Goal: Task Accomplishment & Management: Manage account settings

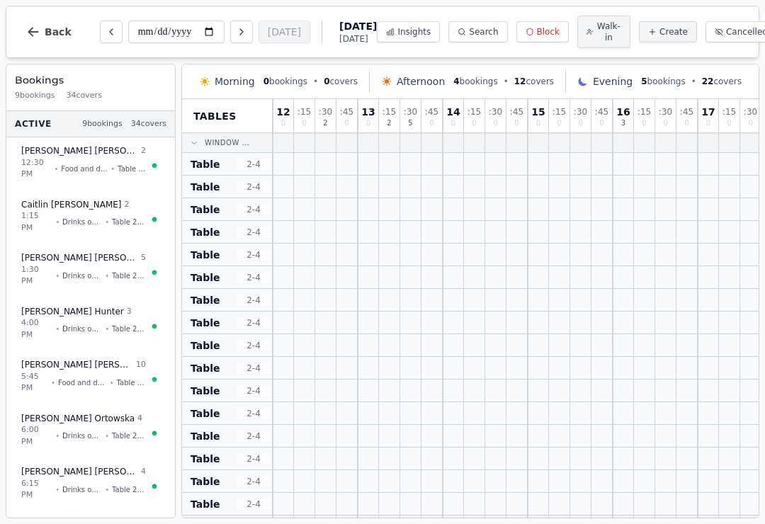
click at [236, 33] on icon "Next day" at bounding box center [241, 31] width 11 height 11
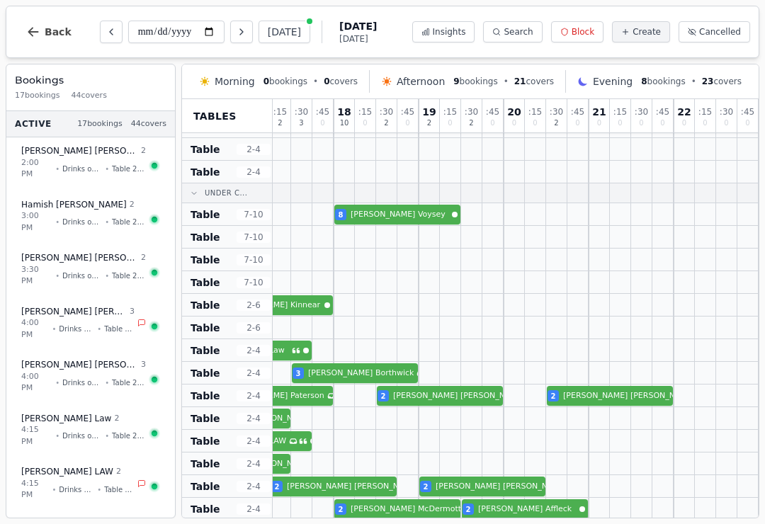
scroll to position [332, 449]
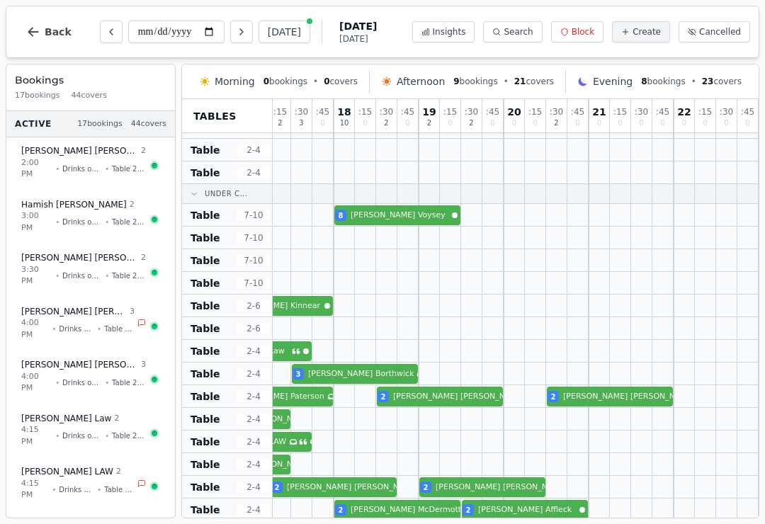
click at [236, 33] on icon "Next day" at bounding box center [241, 31] width 11 height 11
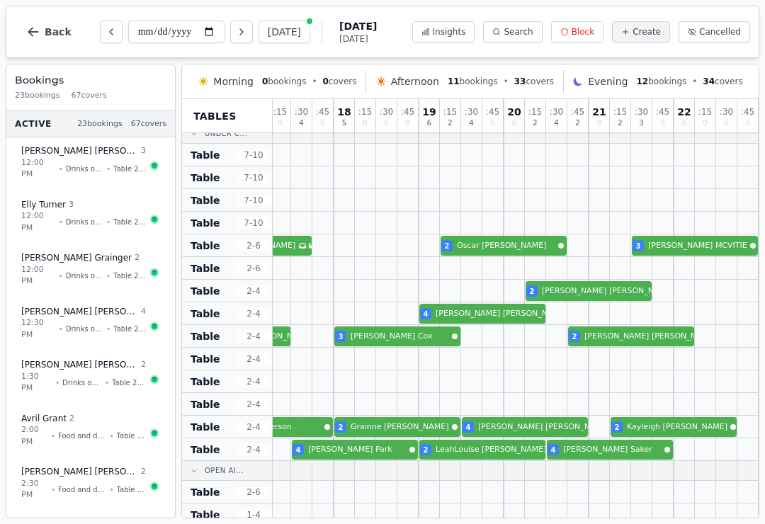
scroll to position [391, 449]
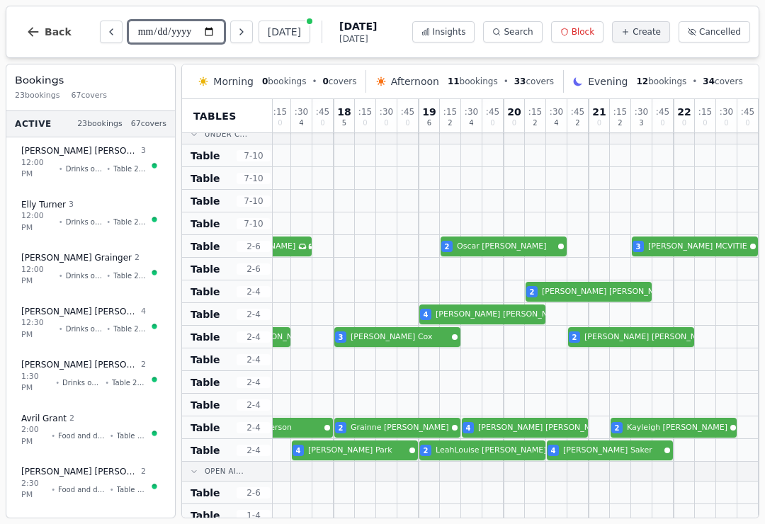
click at [198, 42] on input "**********" at bounding box center [176, 32] width 96 height 23
click at [236, 32] on icon "Next day" at bounding box center [241, 31] width 11 height 11
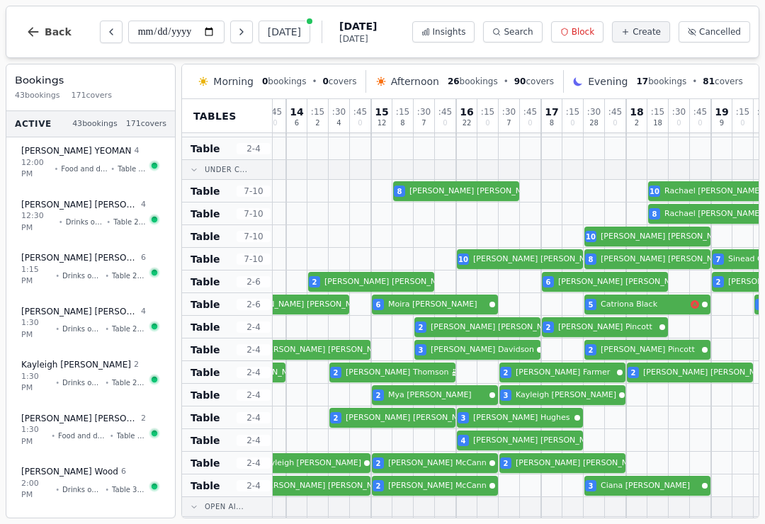
scroll to position [365, 109]
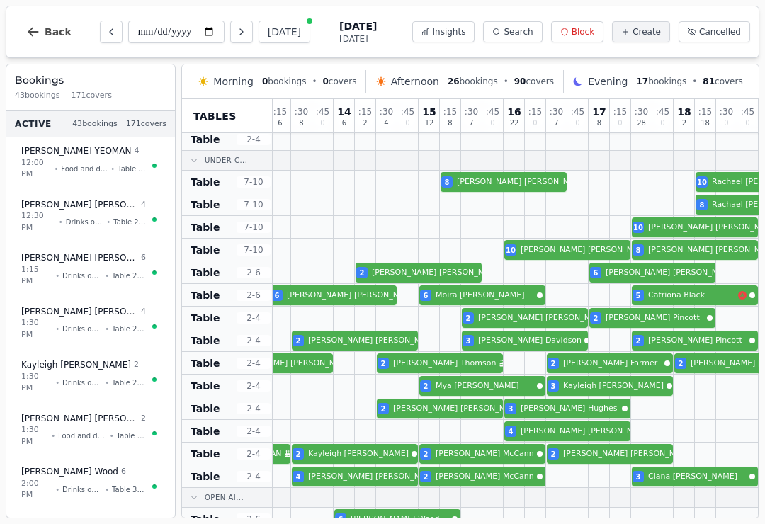
click at [236, 29] on icon "Next day" at bounding box center [241, 31] width 11 height 11
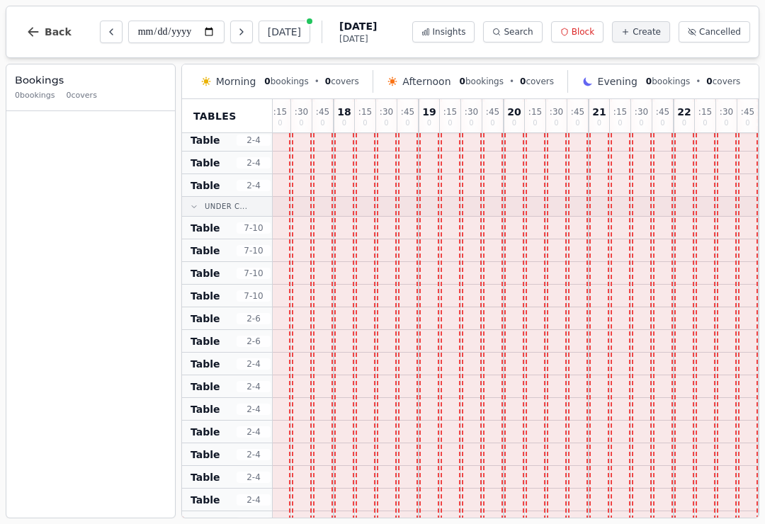
scroll to position [318, 449]
click at [140, 36] on input "**********" at bounding box center [176, 32] width 96 height 23
type input "**********"
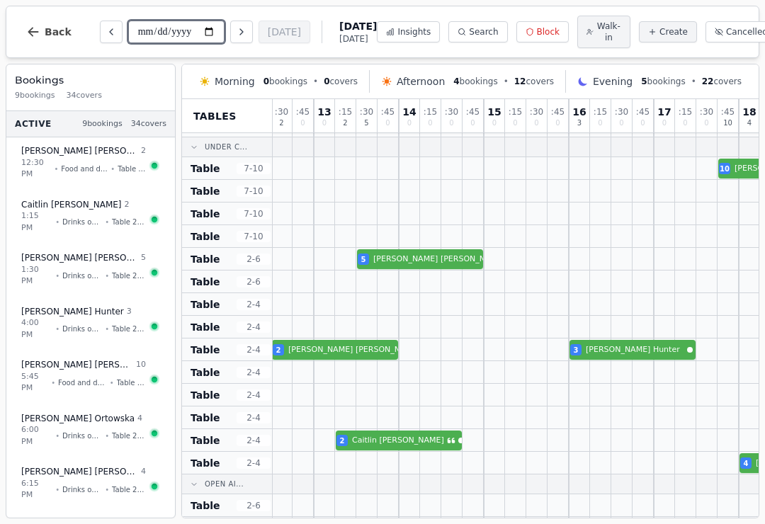
scroll to position [388, 57]
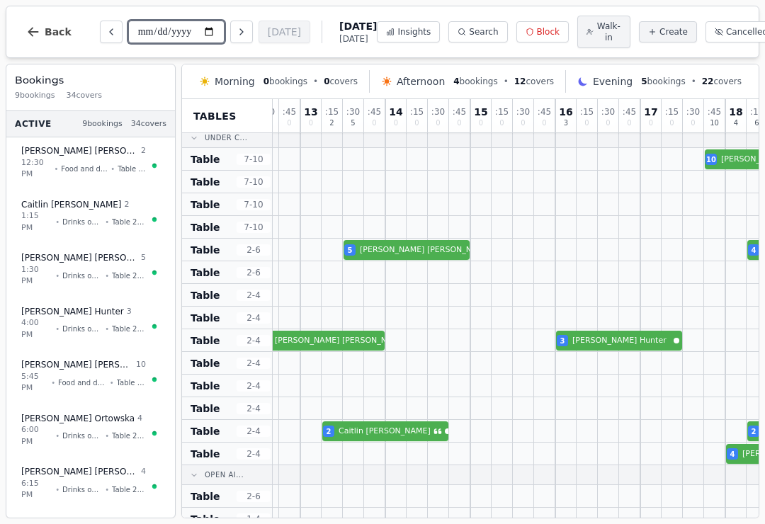
click at [40, 33] on icon "button" at bounding box center [33, 32] width 14 height 14
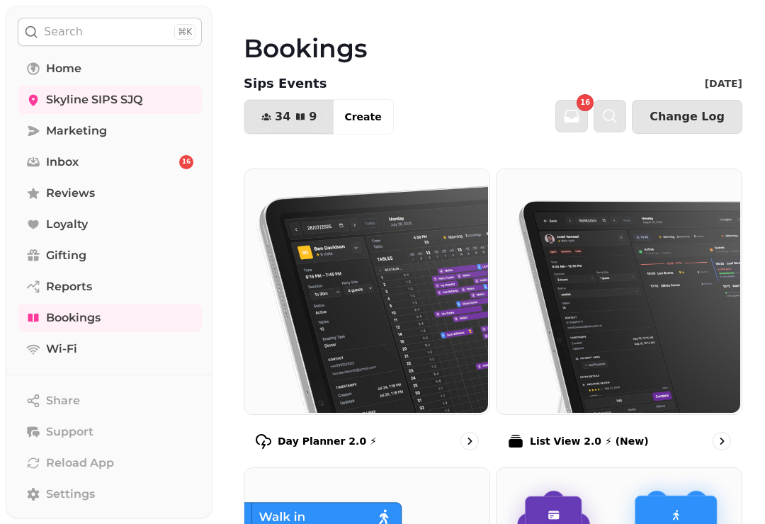
scroll to position [44, 0]
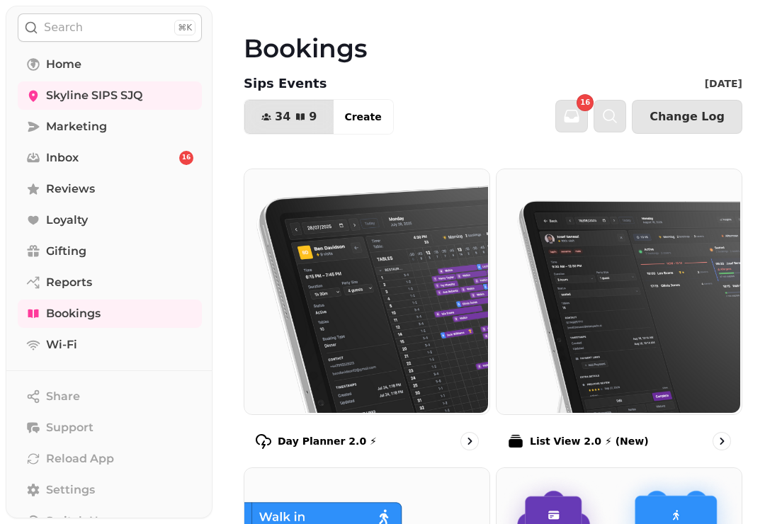
click at [127, 164] on link "Inbox 16" at bounding box center [110, 158] width 184 height 28
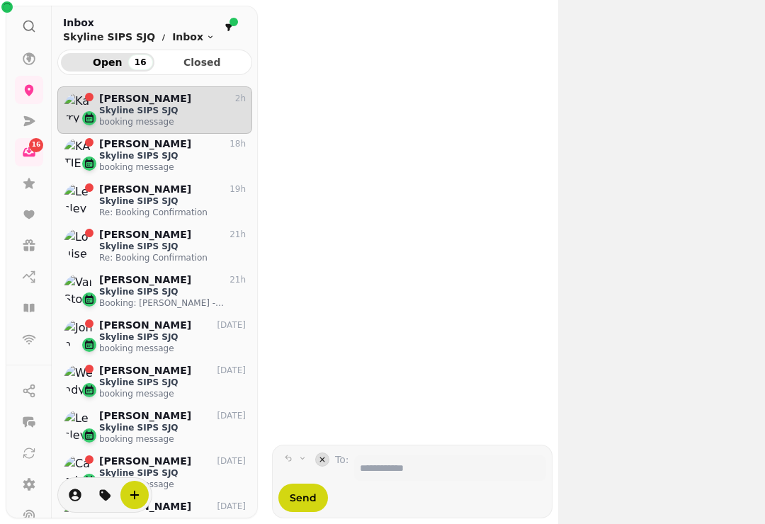
scroll to position [1, 1]
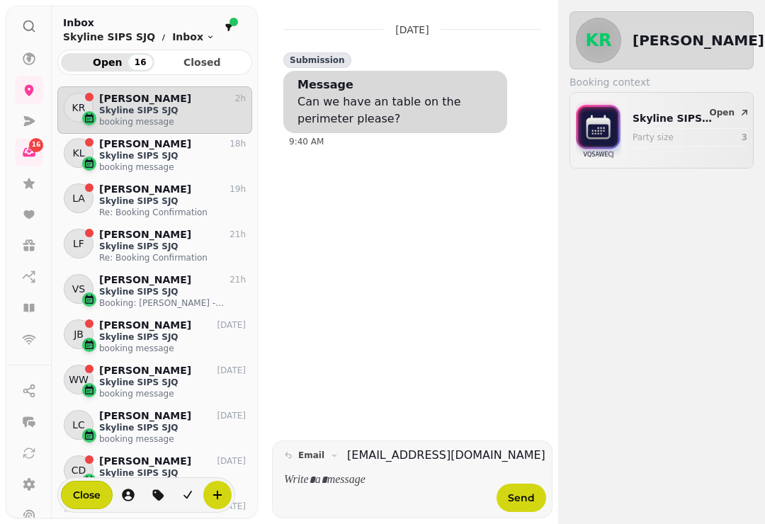
click at [117, 36] on p "Skyline SIPS SJQ" at bounding box center [109, 37] width 92 height 14
click at [35, 185] on icon at bounding box center [29, 183] width 14 height 14
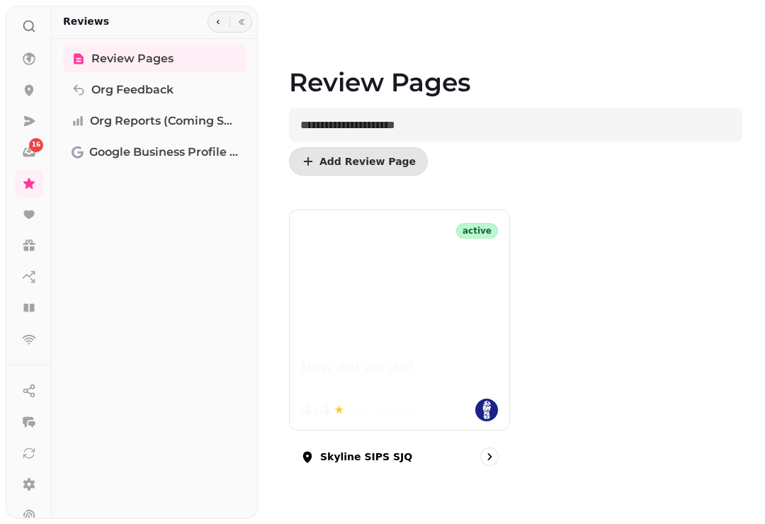
click at [29, 213] on icon at bounding box center [28, 214] width 11 height 9
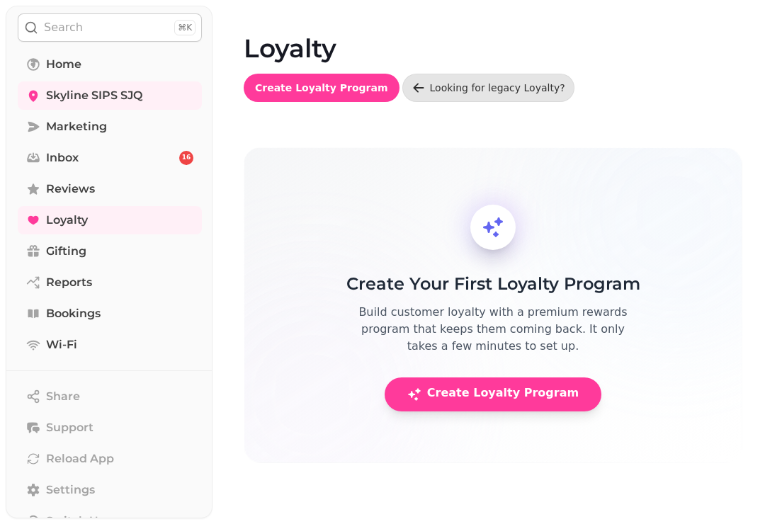
click at [45, 256] on link "Gifting" at bounding box center [110, 251] width 184 height 28
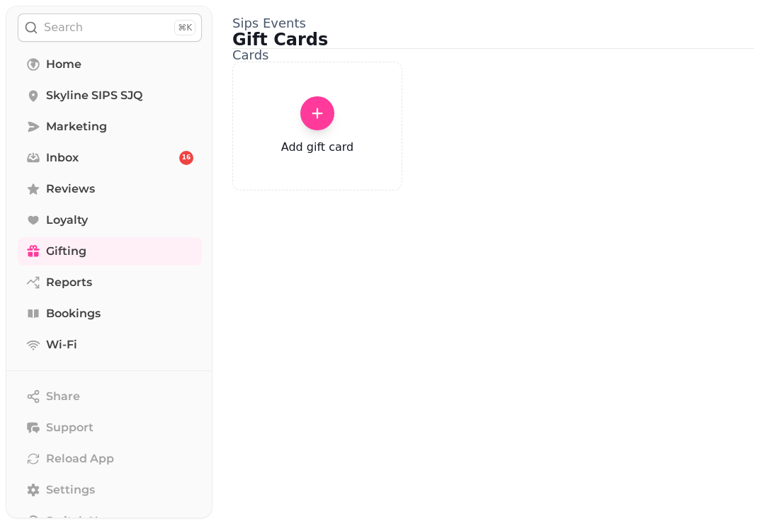
click at [57, 292] on link "Reports" at bounding box center [110, 283] width 184 height 28
select select "**"
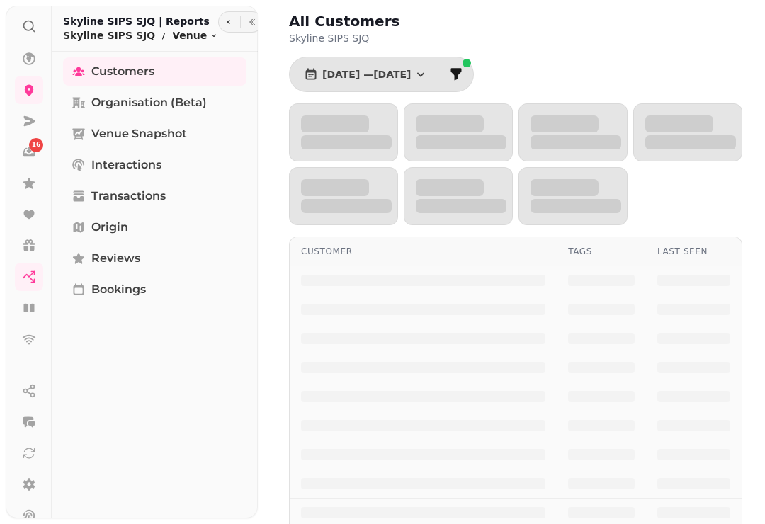
click at [95, 318] on div "Customers Organisation (beta) Venue Snapshot Interactions Transactions Origin R…" at bounding box center [155, 285] width 206 height 456
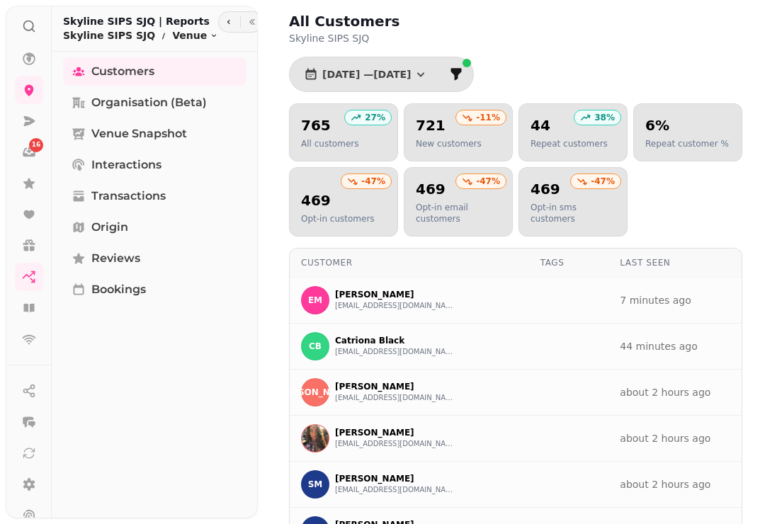
click at [104, 282] on span "Bookings" at bounding box center [118, 289] width 55 height 17
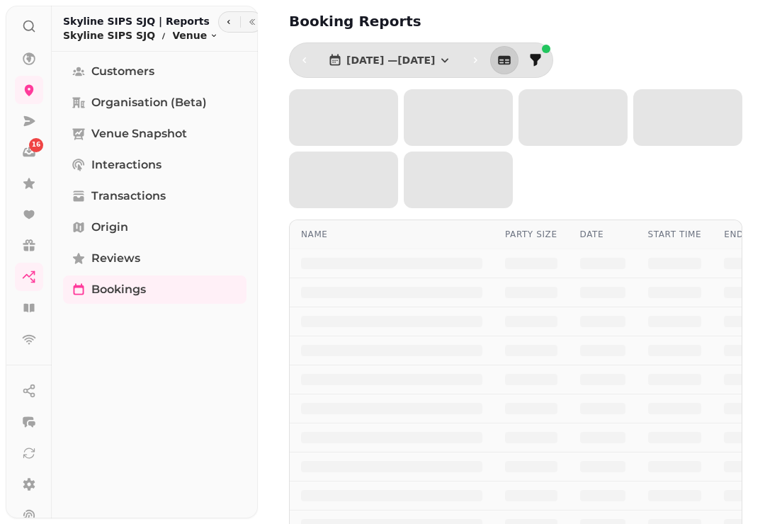
select select "**"
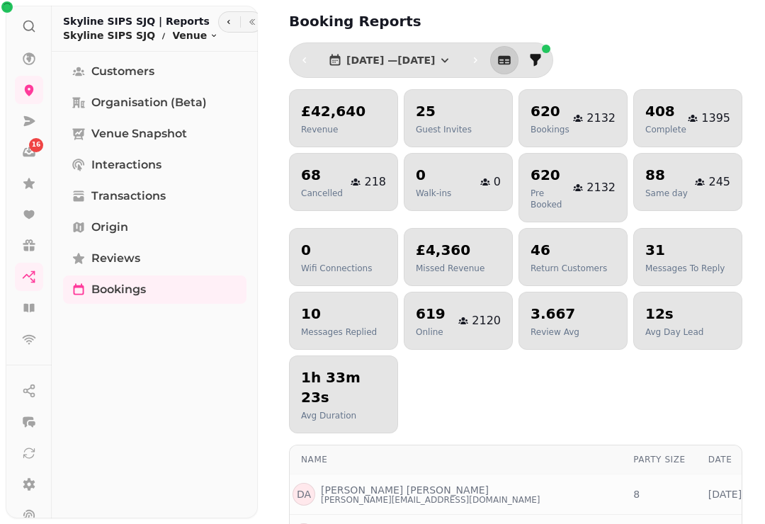
click at [35, 57] on icon at bounding box center [29, 59] width 14 height 14
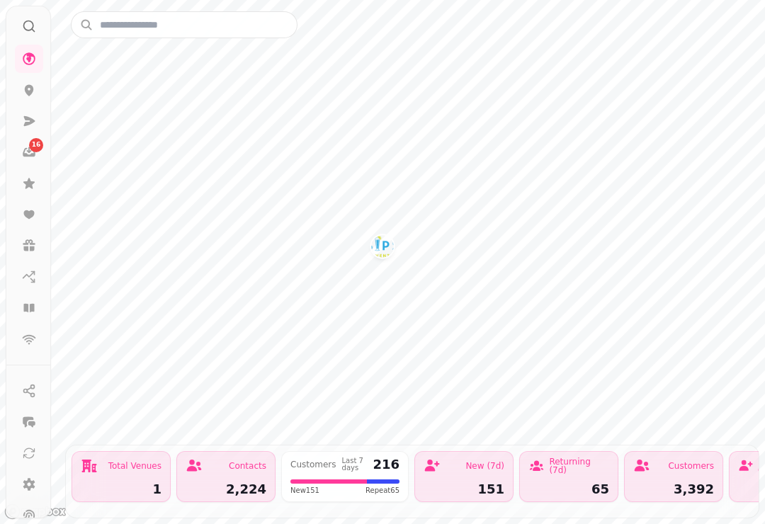
click at [27, 96] on icon at bounding box center [29, 90] width 14 height 14
select select "**"
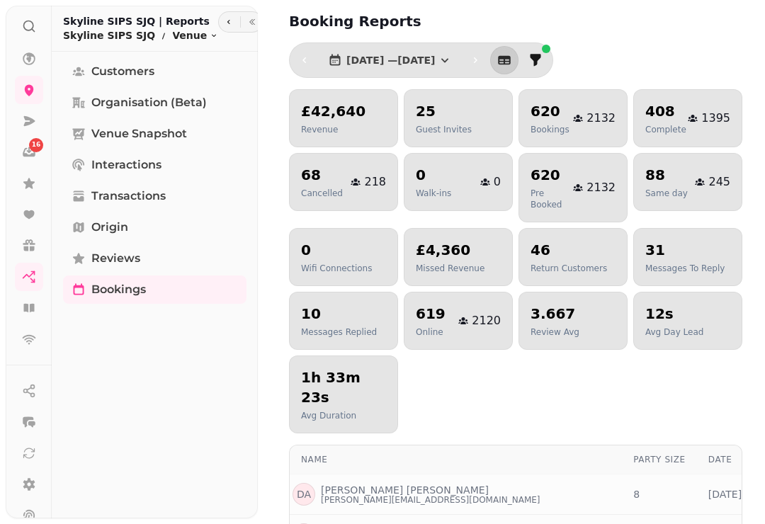
select select "**"
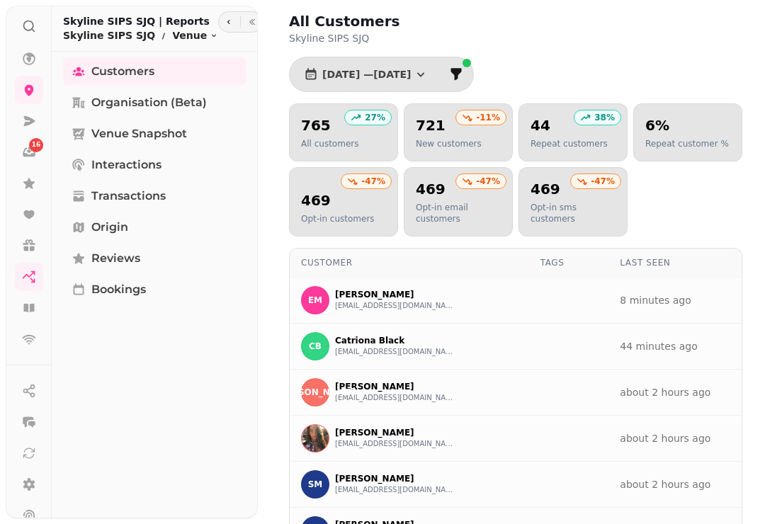
click at [30, 30] on circle at bounding box center [28, 25] width 9 height 9
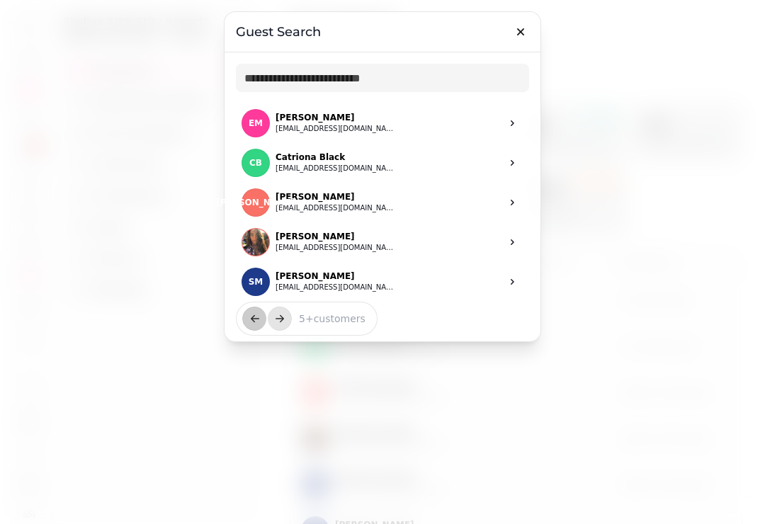
click at [518, 31] on icon "button" at bounding box center [521, 32] width 14 height 14
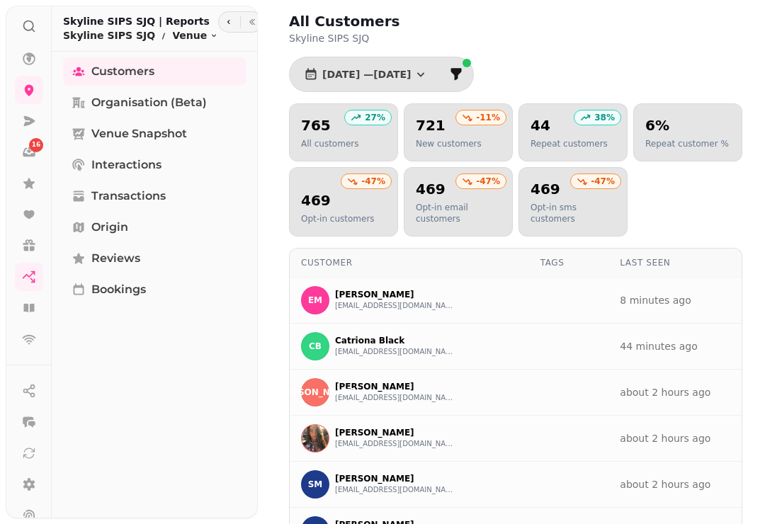
click at [32, 154] on icon at bounding box center [29, 152] width 13 height 9
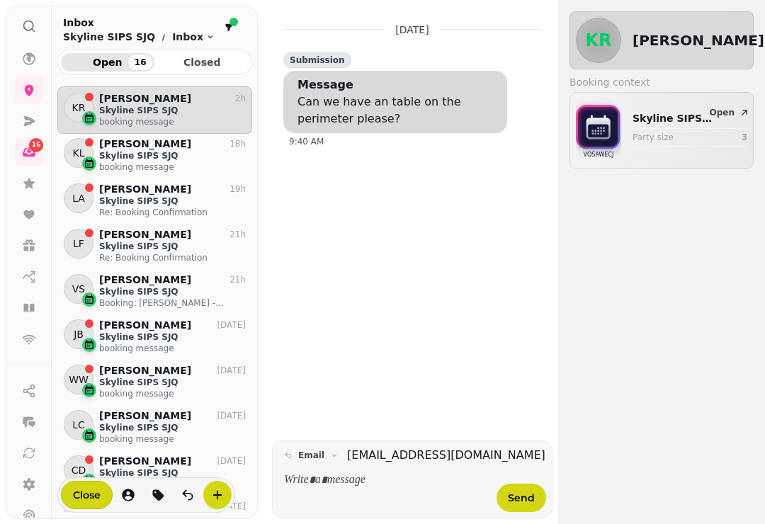
scroll to position [426, 195]
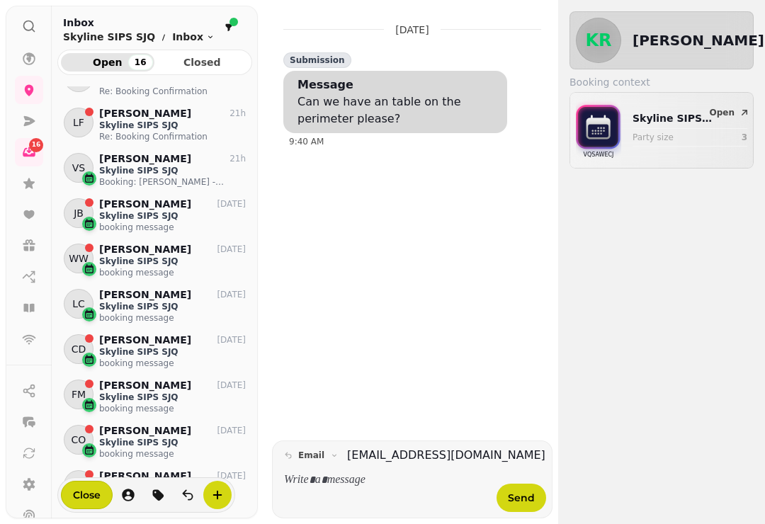
click at [32, 29] on icon at bounding box center [33, 30] width 3 height 3
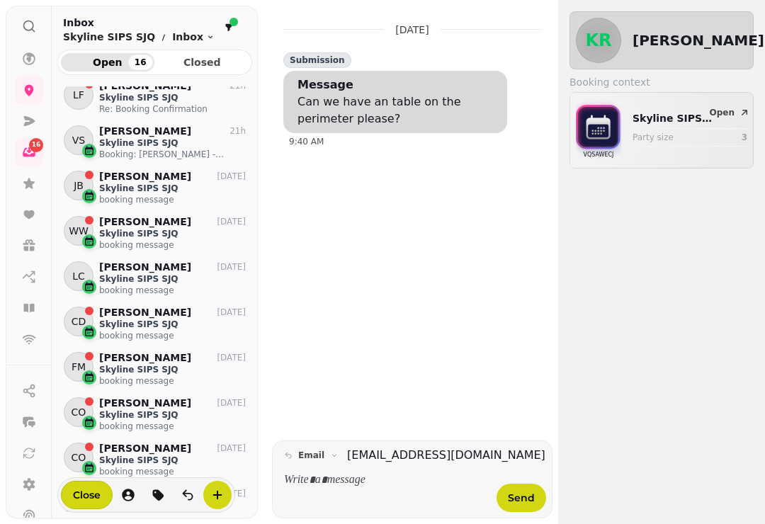
scroll to position [151, 0]
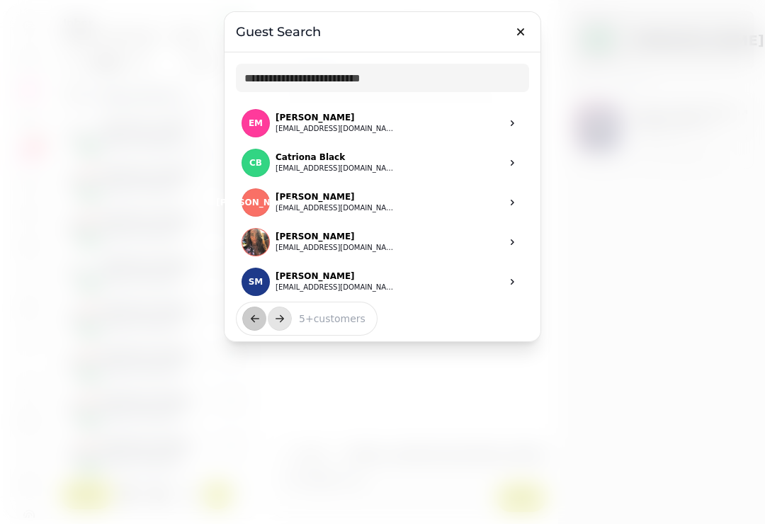
click at [521, 35] on icon "button" at bounding box center [521, 32] width 14 height 14
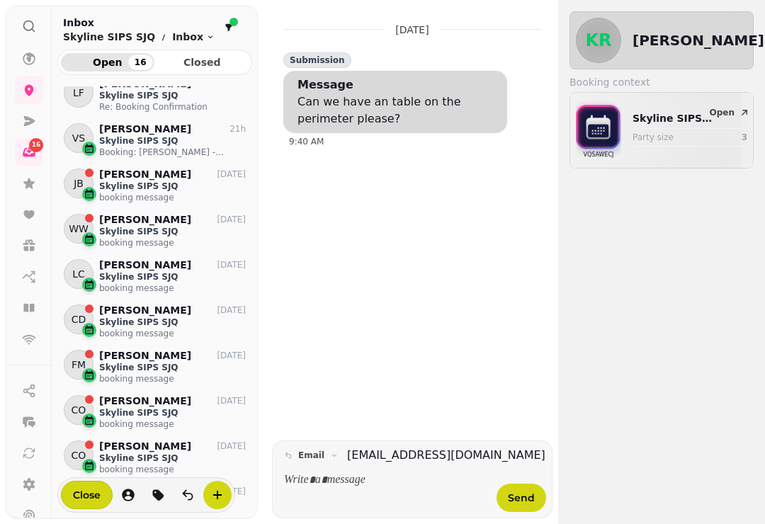
click at [28, 58] on icon at bounding box center [29, 58] width 13 height 13
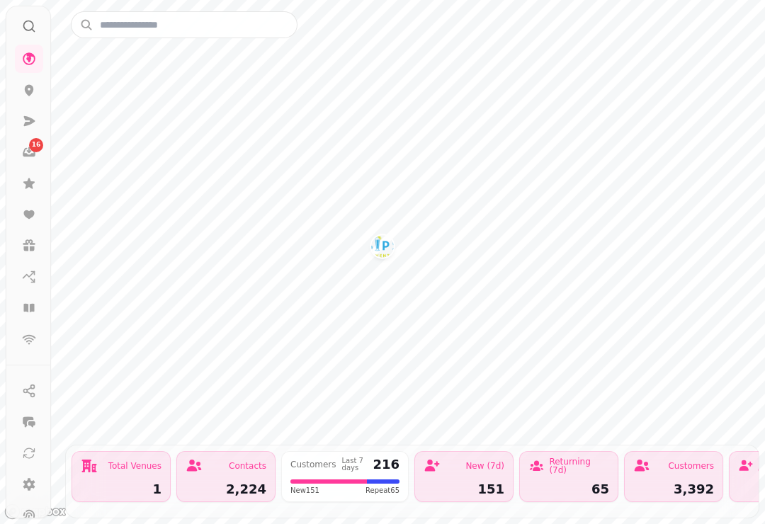
click at [28, 89] on icon at bounding box center [29, 90] width 9 height 11
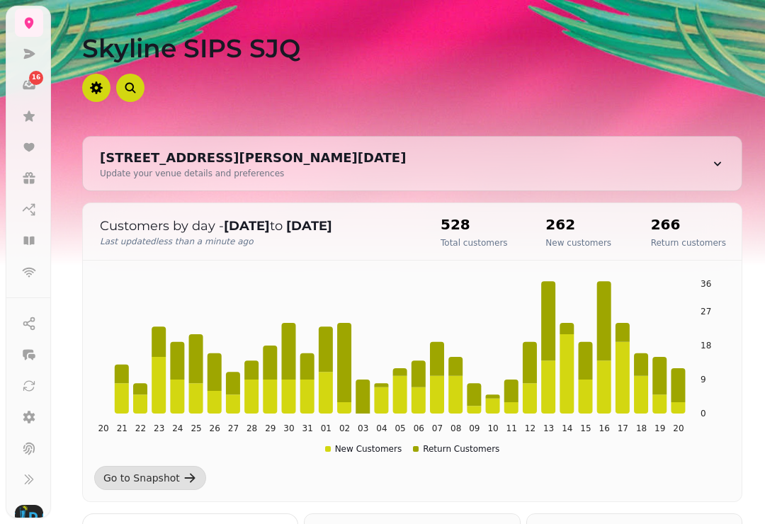
scroll to position [111, 0]
click at [23, 347] on button "button" at bounding box center [29, 355] width 28 height 28
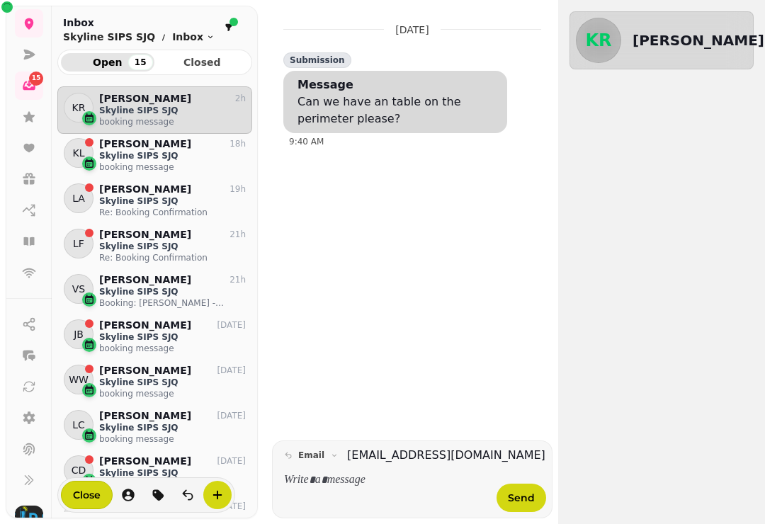
scroll to position [1, 1]
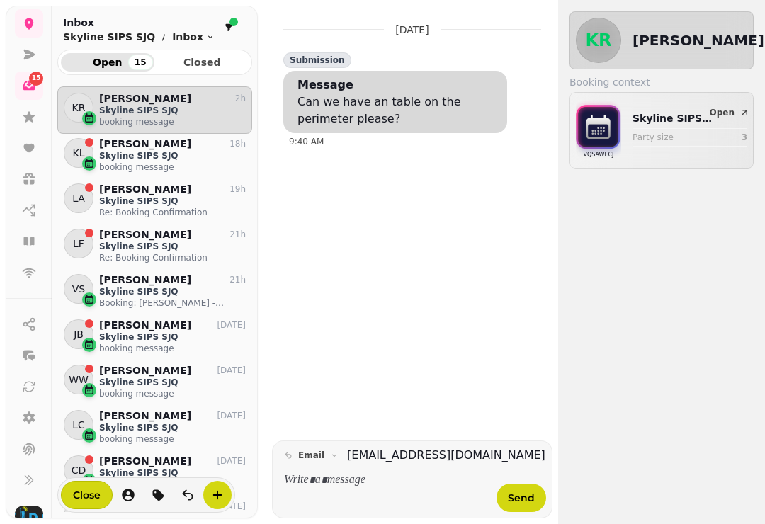
select select "**"
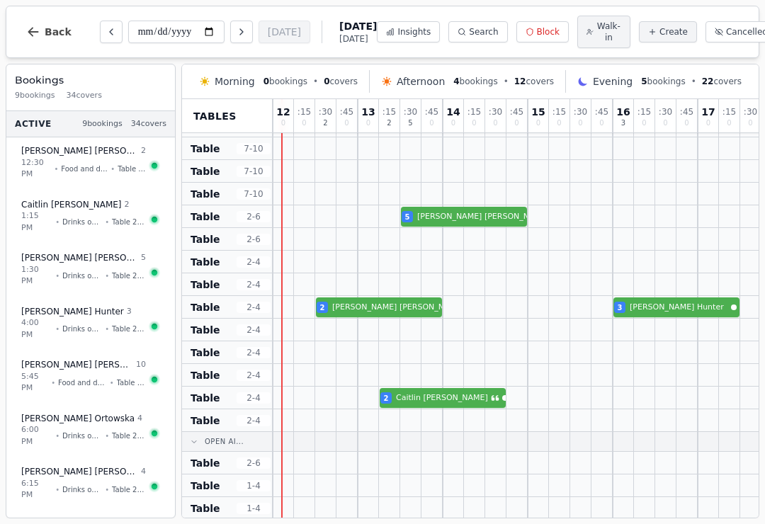
scroll to position [448, 0]
